Goal: Find specific page/section: Find specific page/section

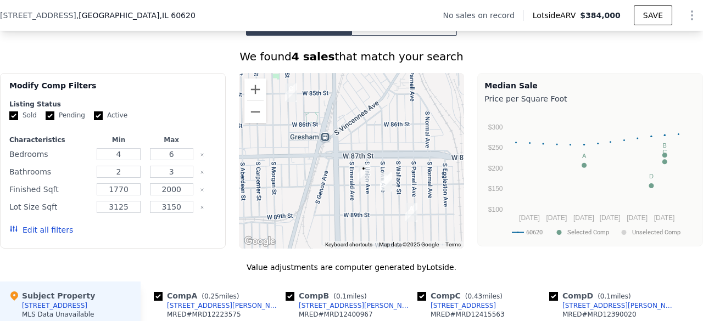
scroll to position [877, 0]
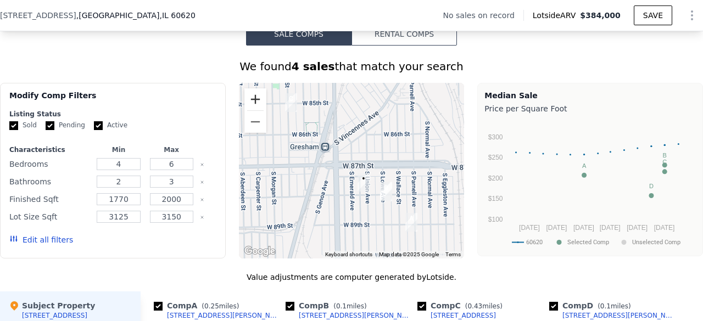
click at [250, 107] on button "Zoom in" at bounding box center [255, 99] width 22 height 22
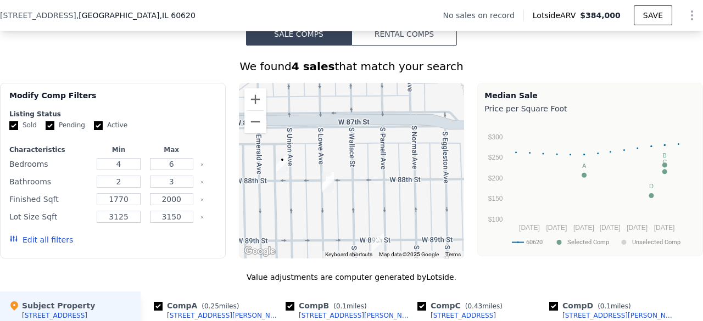
drag, startPoint x: 366, startPoint y: 162, endPoint x: 270, endPoint y: 122, distance: 103.6
click at [270, 122] on div at bounding box center [352, 171] width 226 height 176
click at [252, 110] on button "Zoom in" at bounding box center [255, 99] width 22 height 22
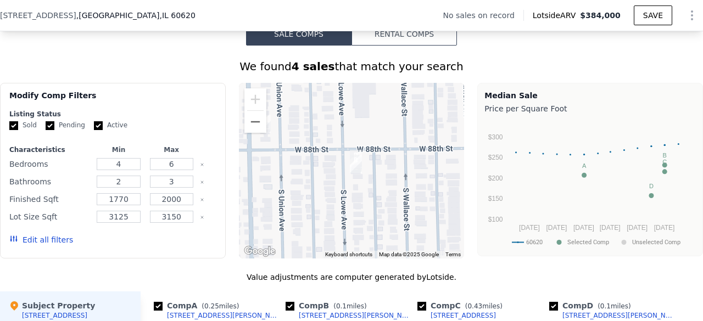
drag, startPoint x: 341, startPoint y: 187, endPoint x: 395, endPoint y: 147, distance: 67.6
click at [395, 147] on div at bounding box center [352, 171] width 226 height 176
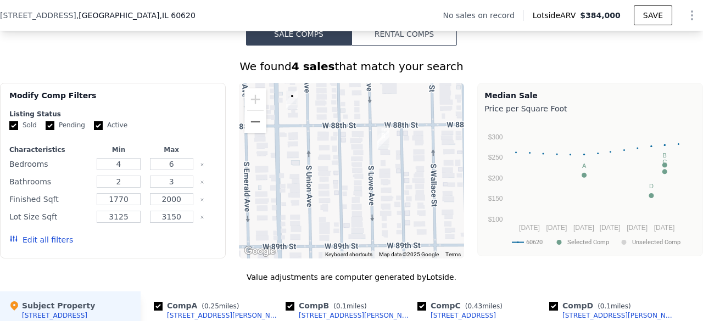
drag, startPoint x: 399, startPoint y: 159, endPoint x: 424, endPoint y: 133, distance: 35.3
click at [424, 133] on div at bounding box center [352, 171] width 226 height 176
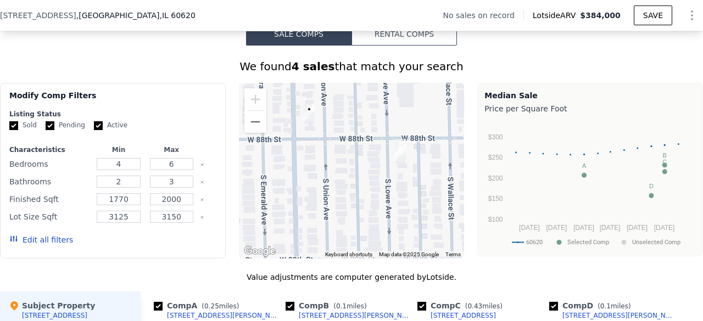
drag, startPoint x: 386, startPoint y: 164, endPoint x: 404, endPoint y: 177, distance: 22.9
click at [404, 167] on img "8809 S Lowe Ave" at bounding box center [400, 153] width 21 height 27
drag, startPoint x: 367, startPoint y: 169, endPoint x: 369, endPoint y: 174, distance: 5.7
click at [369, 174] on div at bounding box center [352, 171] width 226 height 176
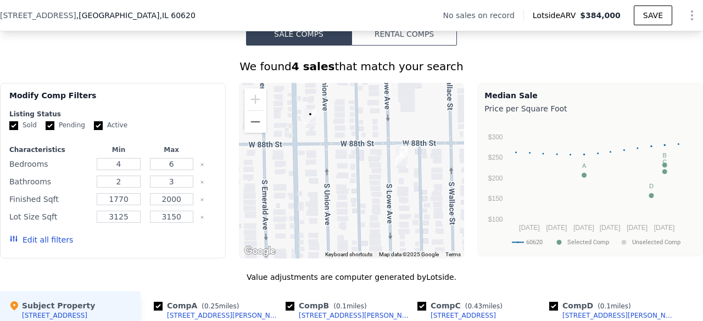
click at [369, 174] on div at bounding box center [352, 171] width 226 height 176
click at [372, 176] on div at bounding box center [352, 171] width 226 height 176
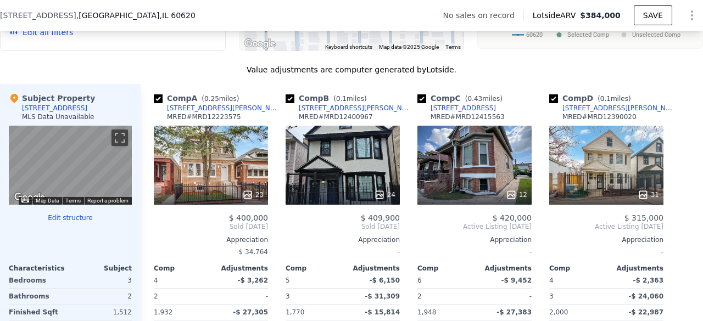
scroll to position [1083, 0]
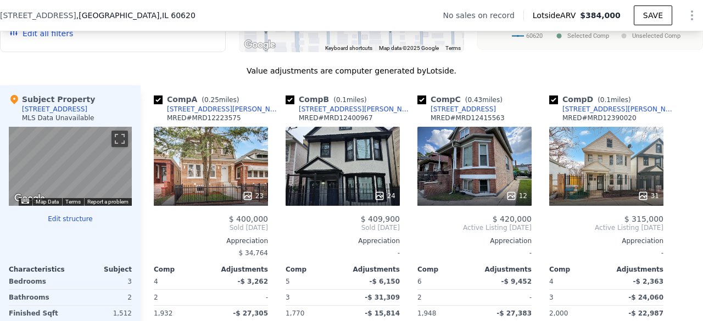
click at [592, 188] on div "31" at bounding box center [606, 166] width 114 height 79
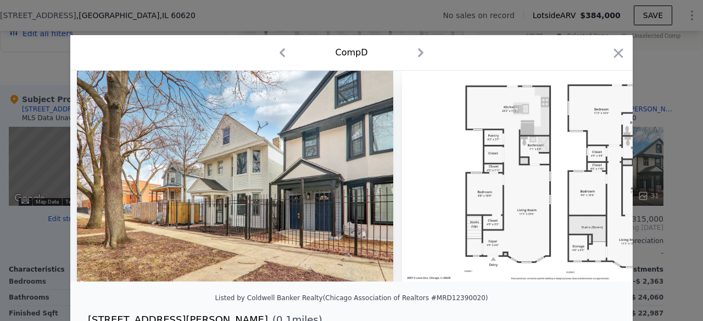
scroll to position [0, 8917]
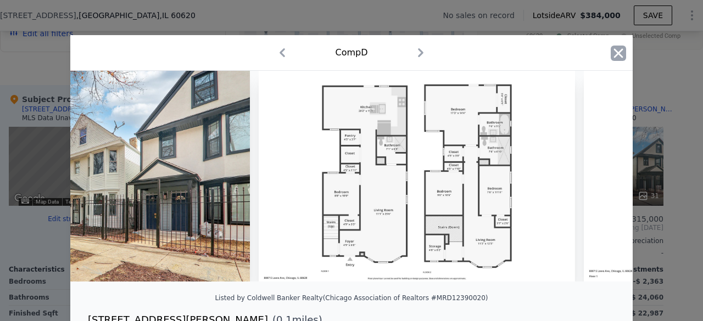
click at [611, 53] on icon "button" at bounding box center [618, 53] width 15 height 15
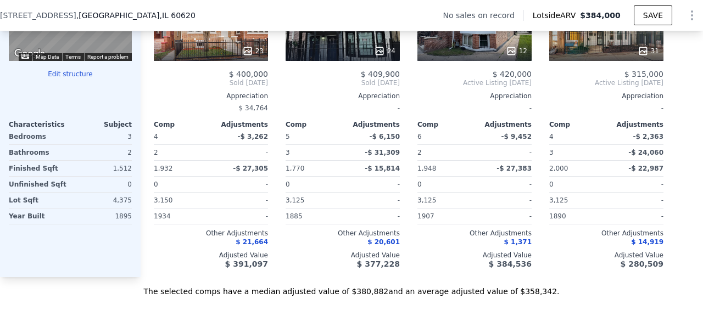
scroll to position [1229, 0]
